Goal: Check status: Check status

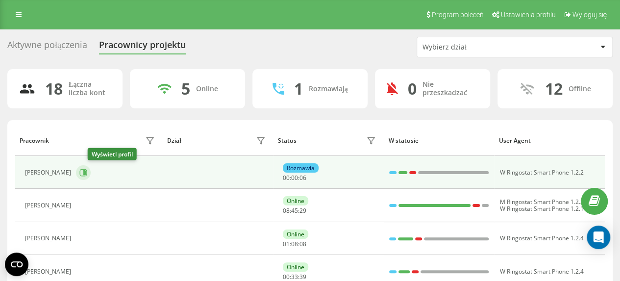
click at [86, 171] on icon at bounding box center [84, 172] width 2 height 5
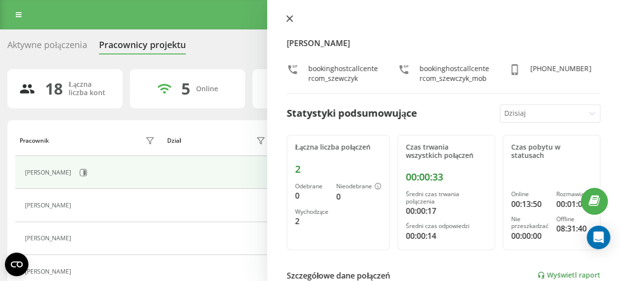
click at [289, 20] on icon at bounding box center [290, 19] width 6 height 6
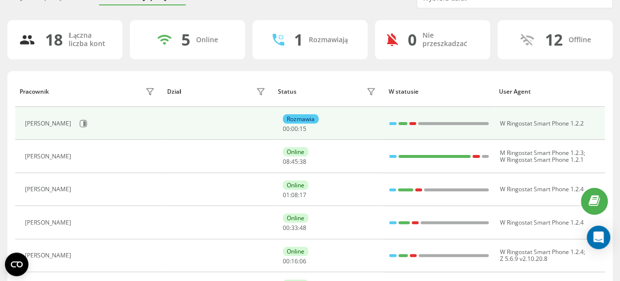
scroll to position [98, 0]
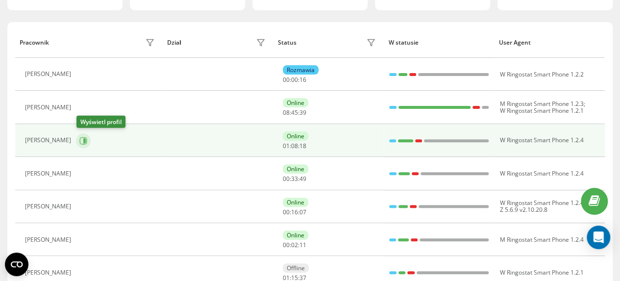
click at [87, 141] on icon at bounding box center [83, 140] width 7 height 7
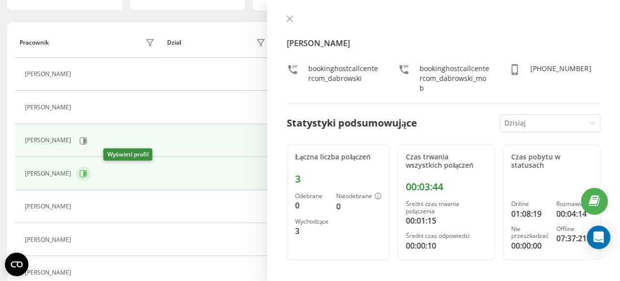
click at [86, 173] on icon at bounding box center [84, 173] width 2 height 5
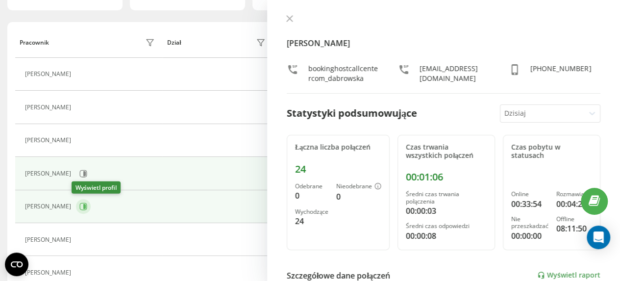
click at [83, 204] on icon at bounding box center [84, 206] width 2 height 5
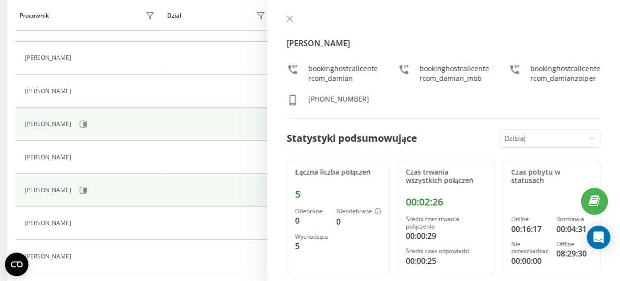
scroll to position [196, 0]
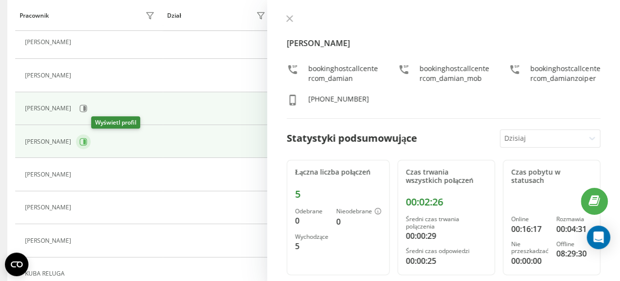
click at [86, 139] on icon at bounding box center [84, 141] width 2 height 5
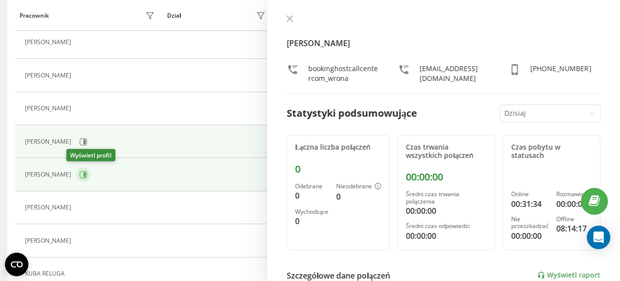
click at [83, 172] on icon at bounding box center [84, 174] width 2 height 5
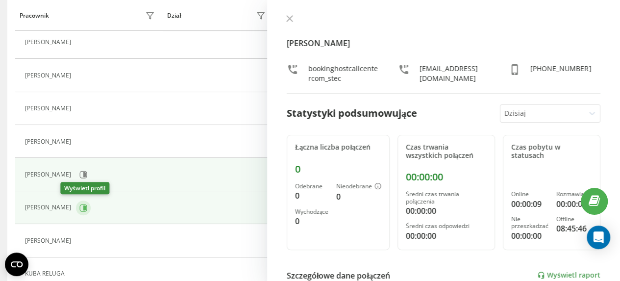
scroll to position [163, 0]
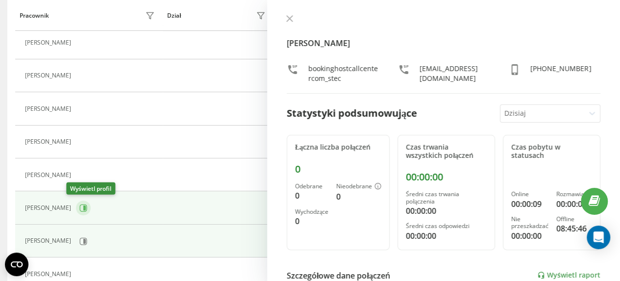
click at [79, 206] on icon at bounding box center [83, 208] width 8 height 8
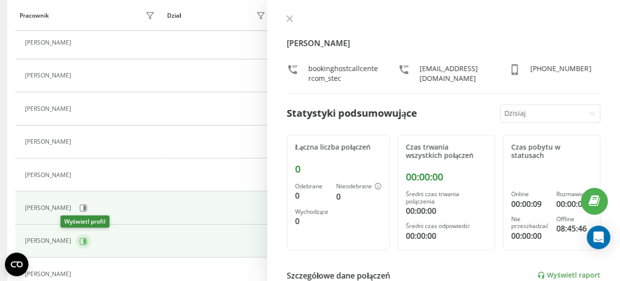
click at [79, 238] on icon at bounding box center [83, 241] width 8 height 8
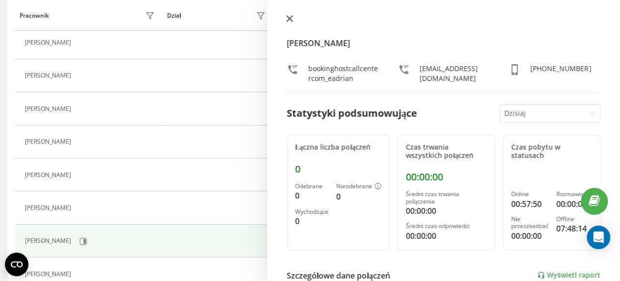
click at [288, 18] on icon at bounding box center [290, 19] width 6 height 6
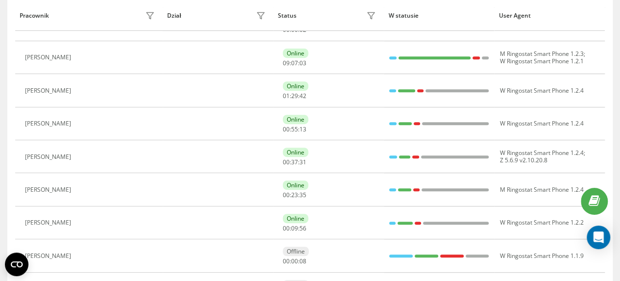
scroll to position [196, 0]
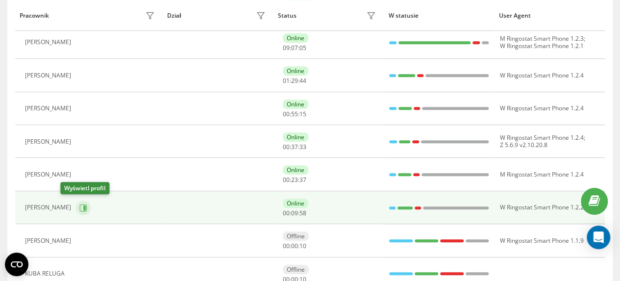
click at [83, 207] on icon at bounding box center [84, 207] width 2 height 5
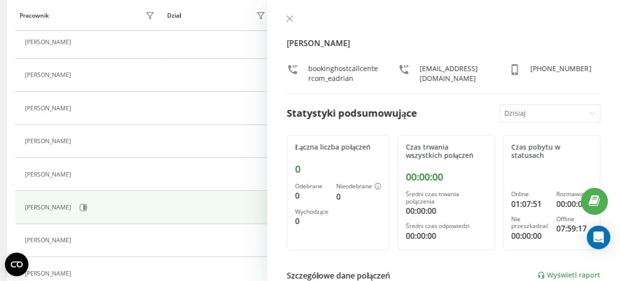
scroll to position [130, 0]
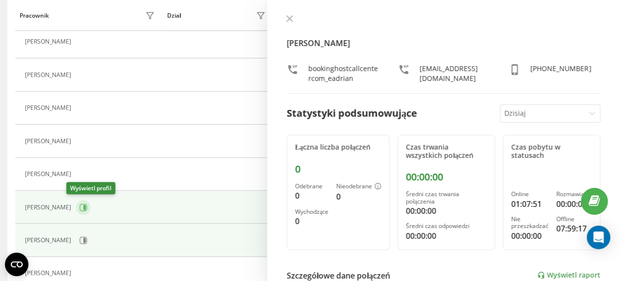
click at [79, 206] on icon at bounding box center [83, 207] width 8 height 8
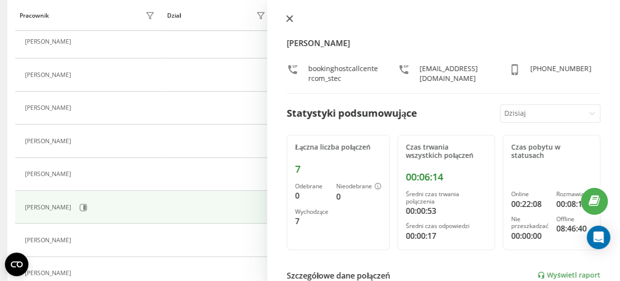
click at [288, 19] on icon at bounding box center [290, 19] width 6 height 6
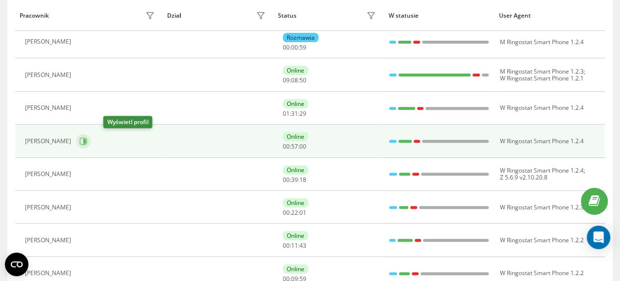
click at [86, 141] on icon at bounding box center [84, 141] width 2 height 5
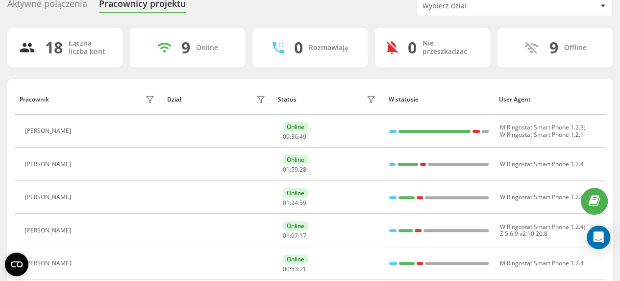
scroll to position [98, 0]
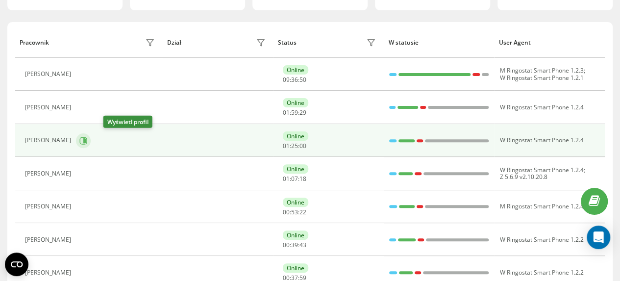
click at [86, 140] on icon at bounding box center [84, 140] width 2 height 5
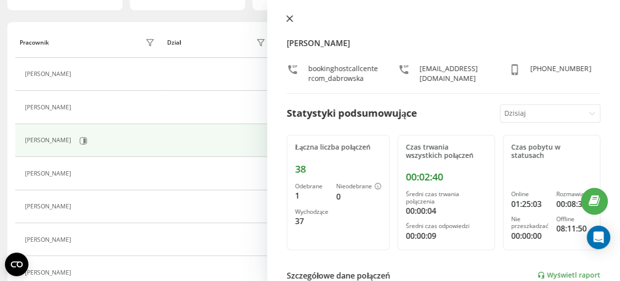
click at [289, 17] on icon at bounding box center [289, 18] width 7 height 7
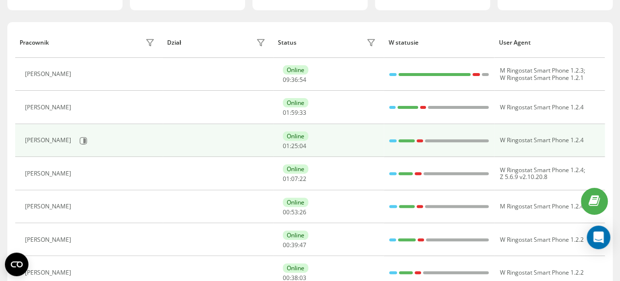
scroll to position [147, 0]
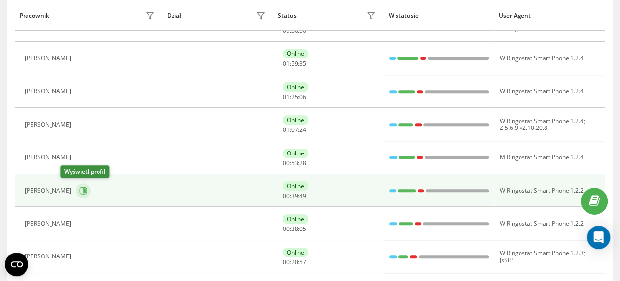
click at [83, 188] on icon at bounding box center [84, 190] width 2 height 5
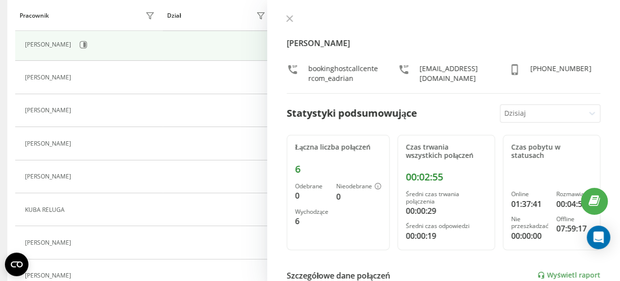
scroll to position [294, 0]
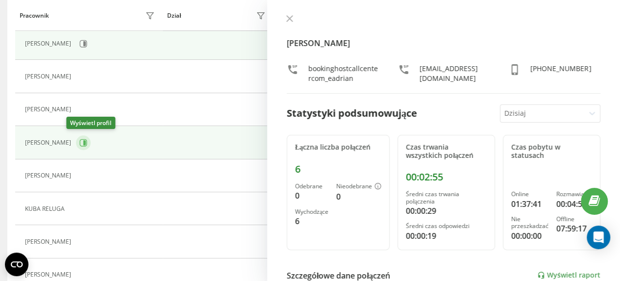
click at [83, 141] on icon at bounding box center [84, 142] width 2 height 5
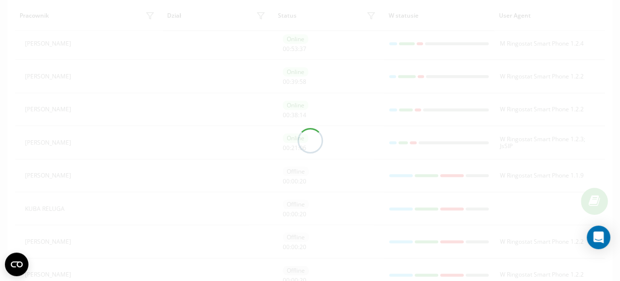
scroll to position [31, 0]
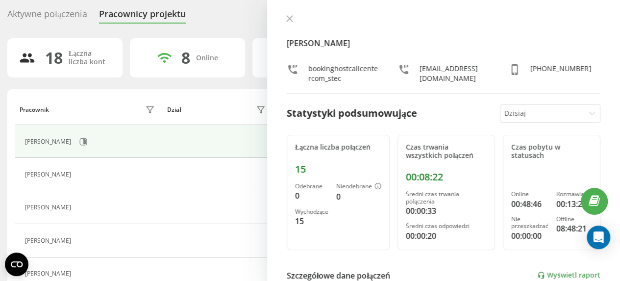
click at [296, 19] on div at bounding box center [444, 20] width 314 height 10
click at [291, 19] on icon at bounding box center [289, 18] width 7 height 7
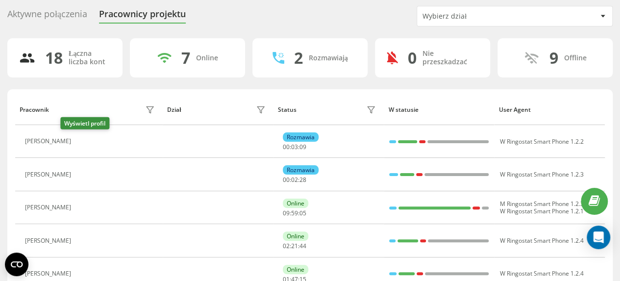
click at [82, 143] on icon at bounding box center [83, 141] width 2 height 5
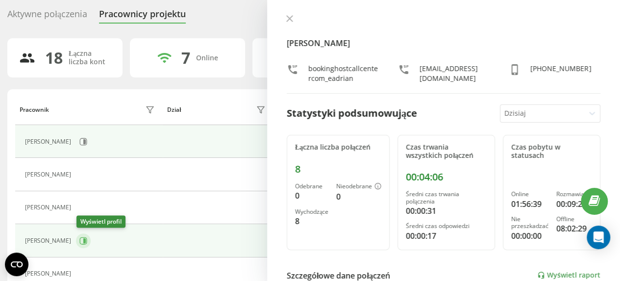
click at [85, 239] on icon at bounding box center [84, 240] width 2 height 5
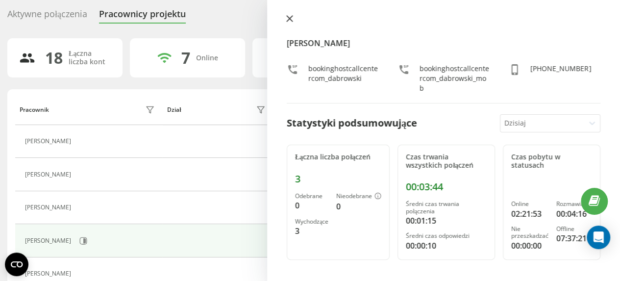
click at [288, 22] on icon at bounding box center [289, 18] width 7 height 7
